Goal: Information Seeking & Learning: Check status

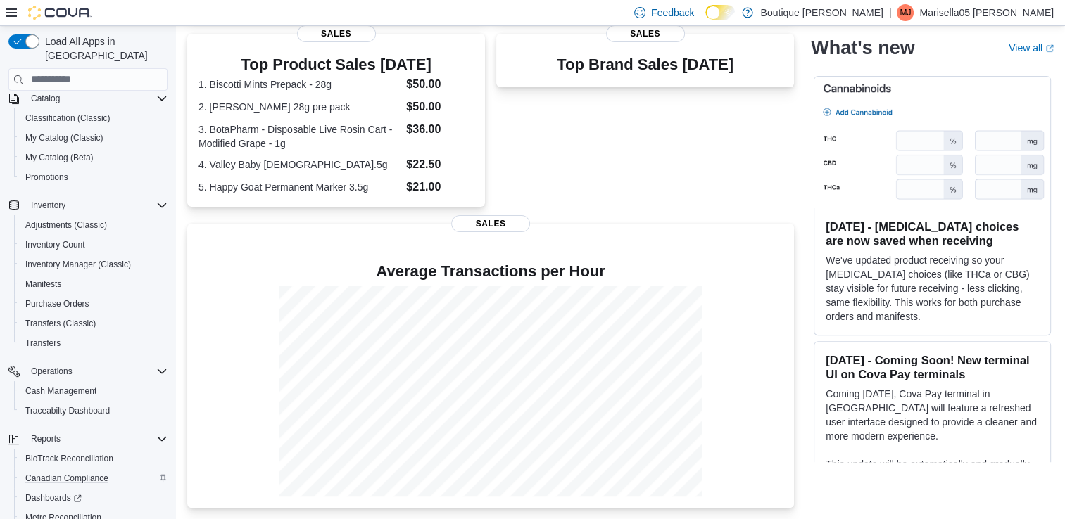
scroll to position [213, 0]
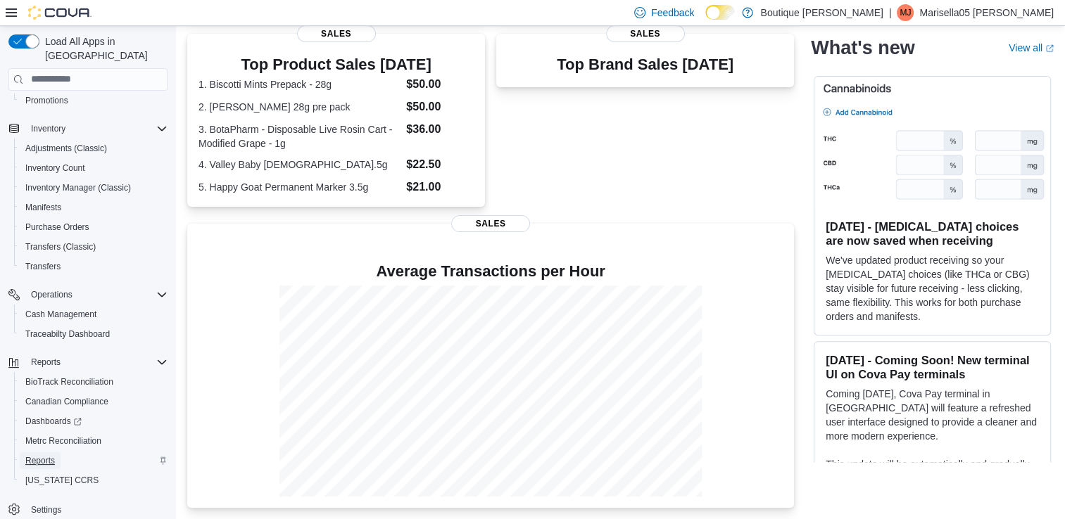
click at [49, 455] on span "Reports" at bounding box center [40, 460] width 30 height 11
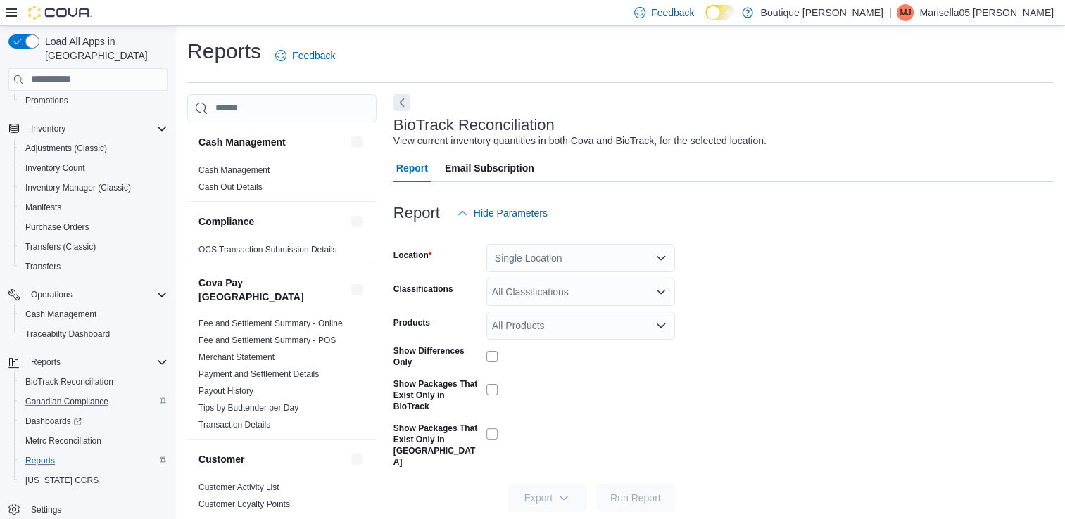
scroll to position [4, 0]
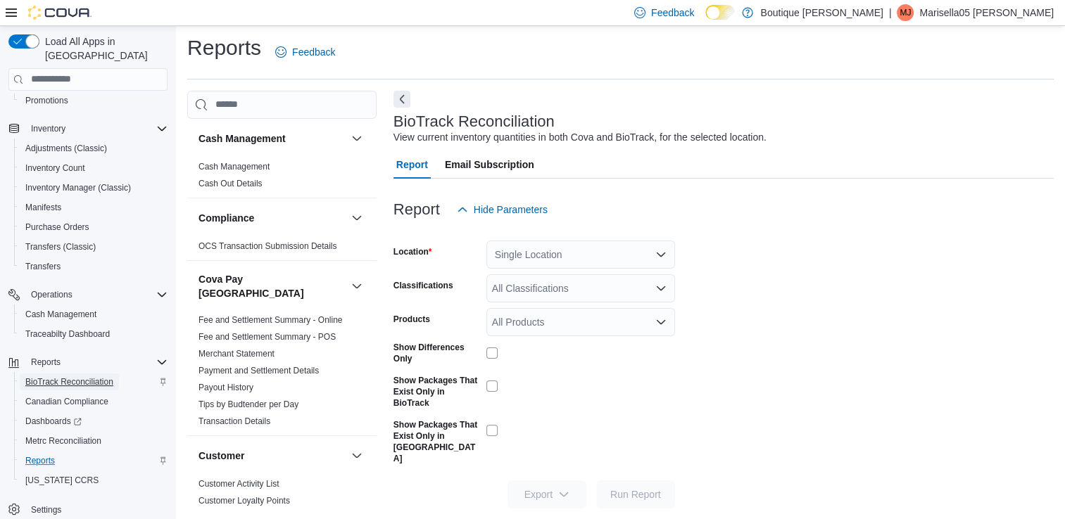
click at [86, 377] on span "BioTrack Reconciliation" at bounding box center [69, 382] width 88 height 11
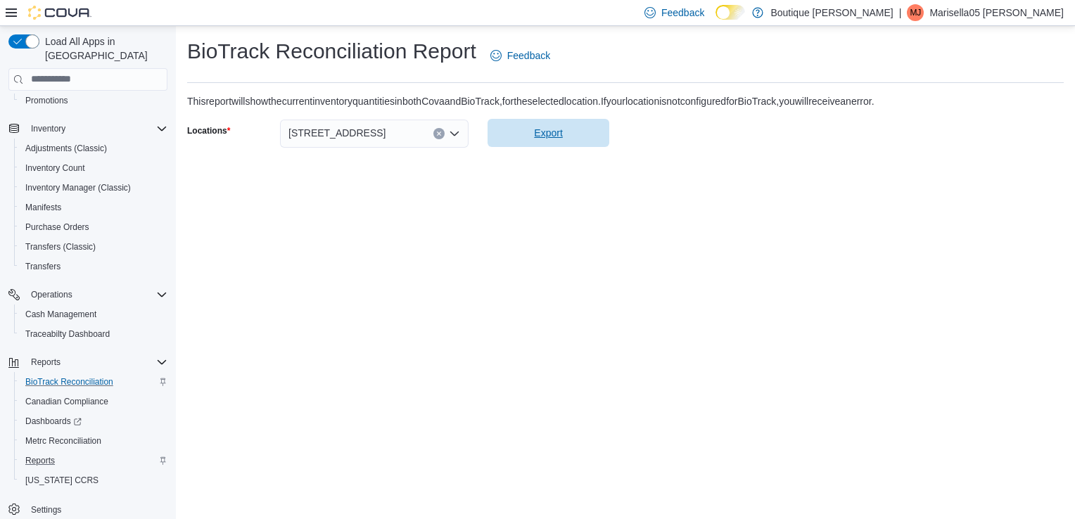
click at [545, 139] on span "Export" at bounding box center [548, 133] width 28 height 14
click at [84, 396] on span "Canadian Compliance" at bounding box center [66, 401] width 83 height 11
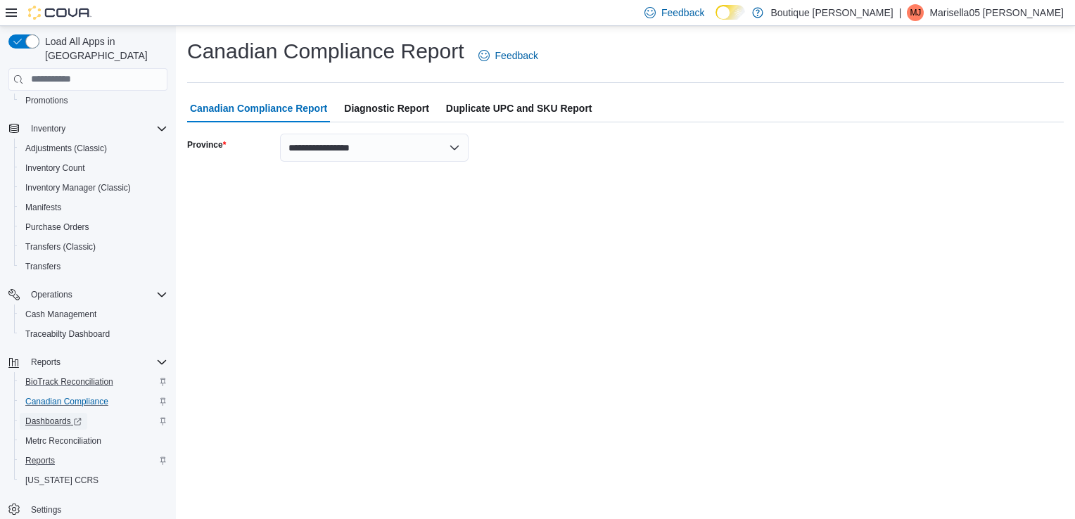
click at [63, 416] on span "Dashboards" at bounding box center [53, 421] width 56 height 11
click at [59, 436] on span "Metrc Reconciliation" at bounding box center [63, 441] width 76 height 11
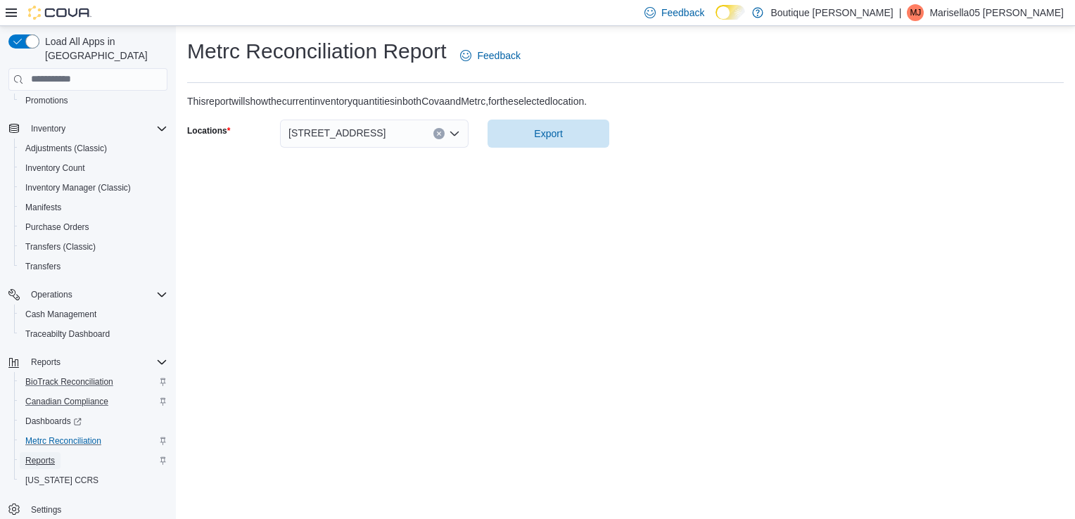
click at [39, 455] on span "Reports" at bounding box center [40, 460] width 30 height 11
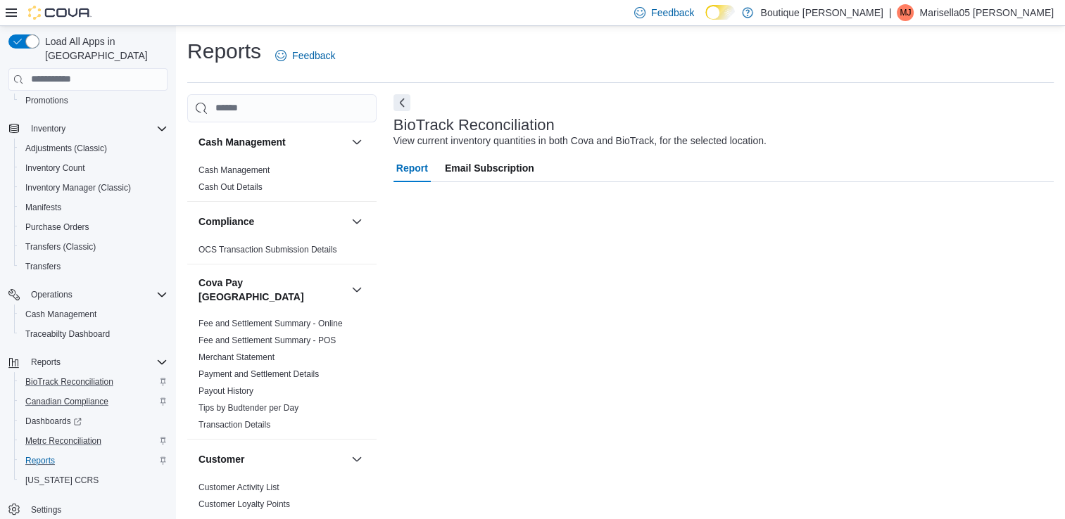
scroll to position [4, 0]
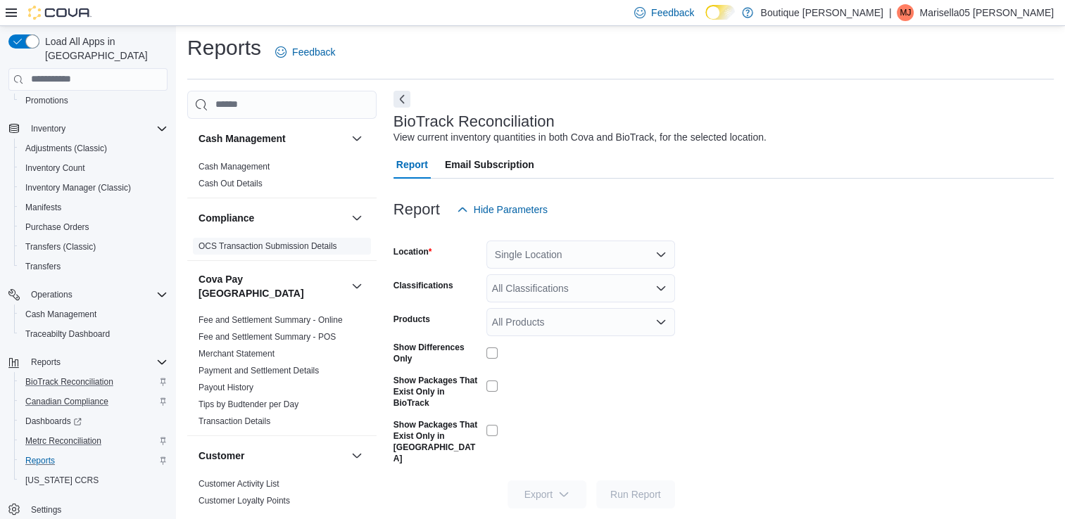
click at [248, 247] on link "OCS Transaction Submission Details" at bounding box center [267, 246] width 139 height 10
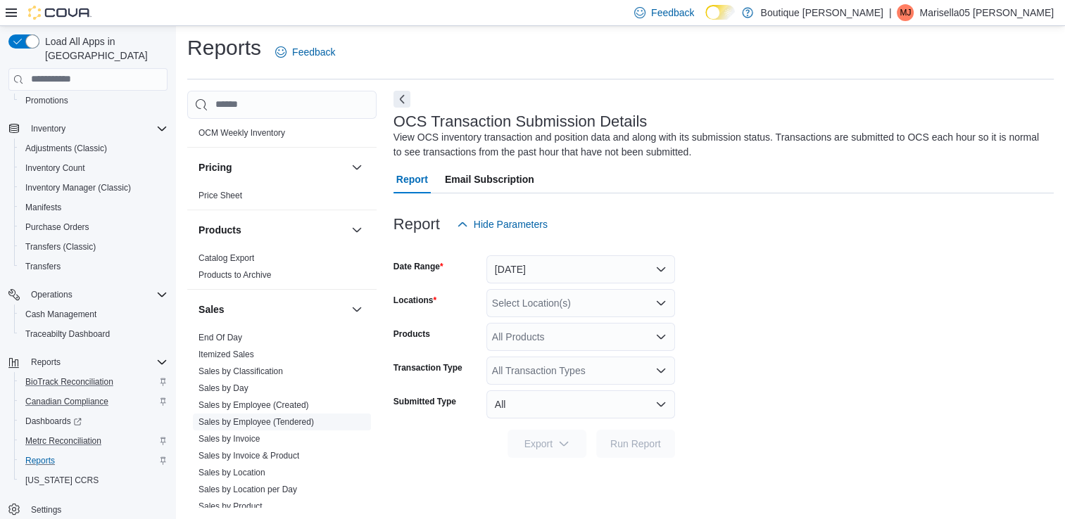
scroll to position [1126, 0]
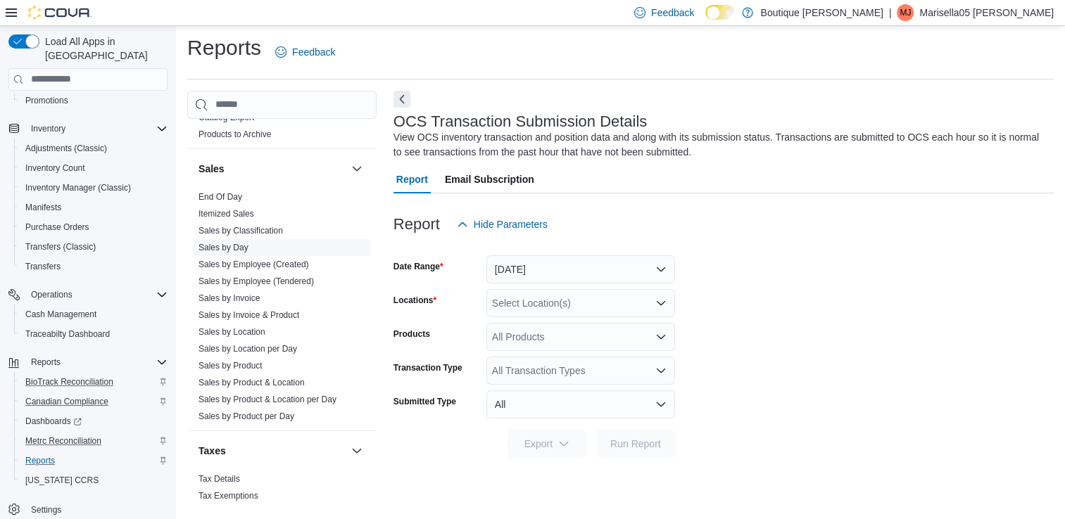
click at [236, 243] on link "Sales by Day" at bounding box center [223, 248] width 50 height 10
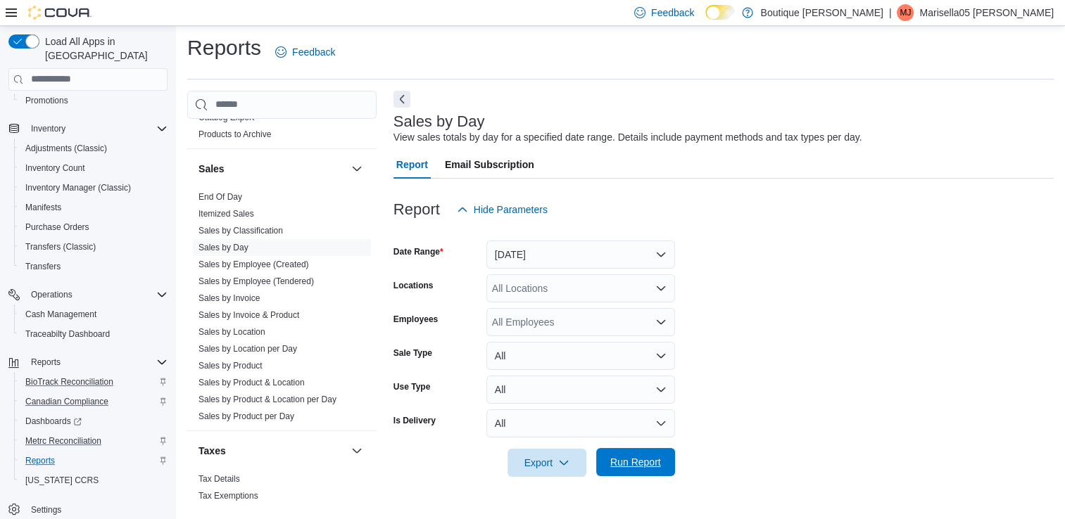
click at [646, 462] on span "Run Report" at bounding box center [635, 462] width 51 height 14
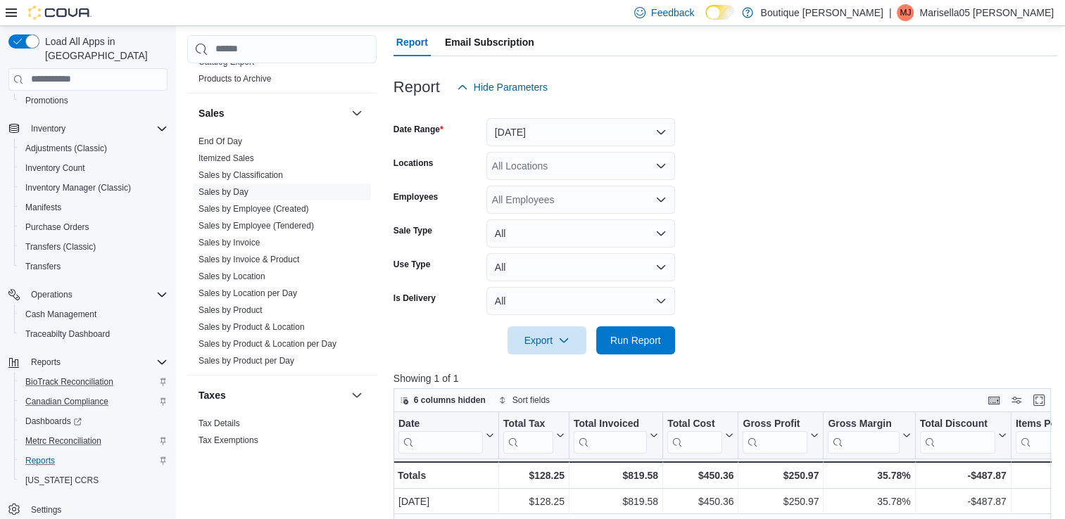
scroll to position [355, 0]
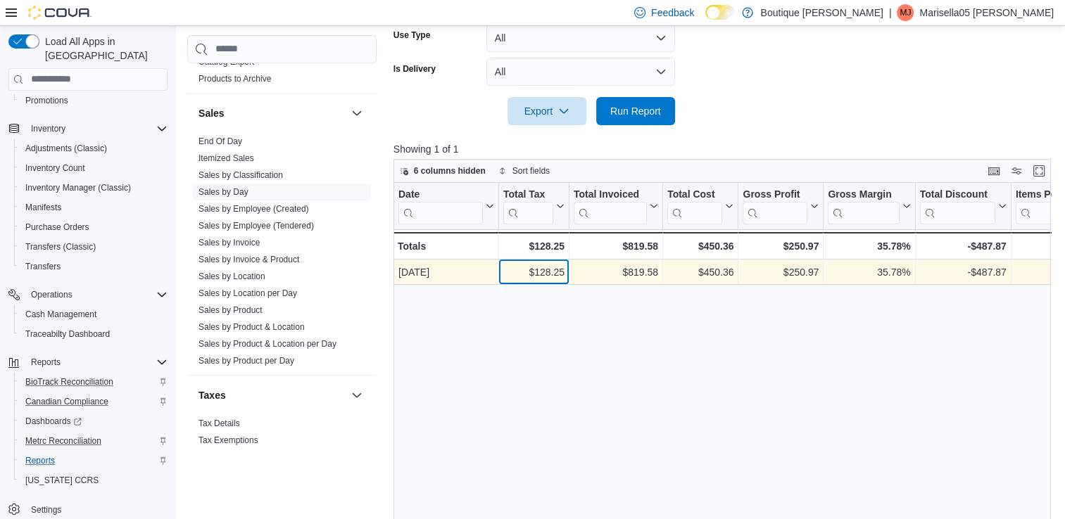
click at [541, 277] on div "$128.25" at bounding box center [533, 272] width 61 height 17
click at [633, 266] on div "$819.58" at bounding box center [616, 272] width 84 height 17
copy div "819.58"
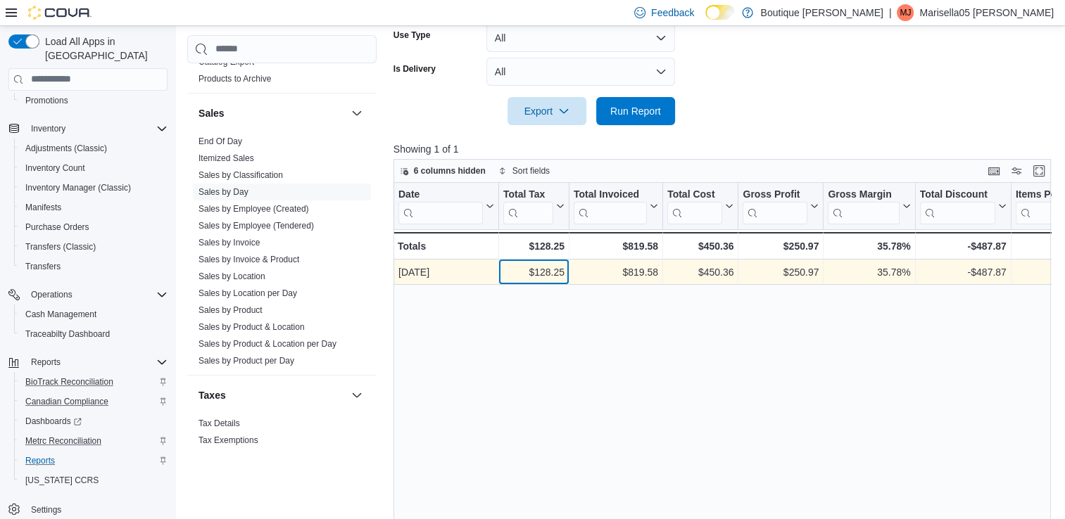
click at [554, 269] on div "$128.25" at bounding box center [533, 272] width 61 height 17
copy div "128.25"
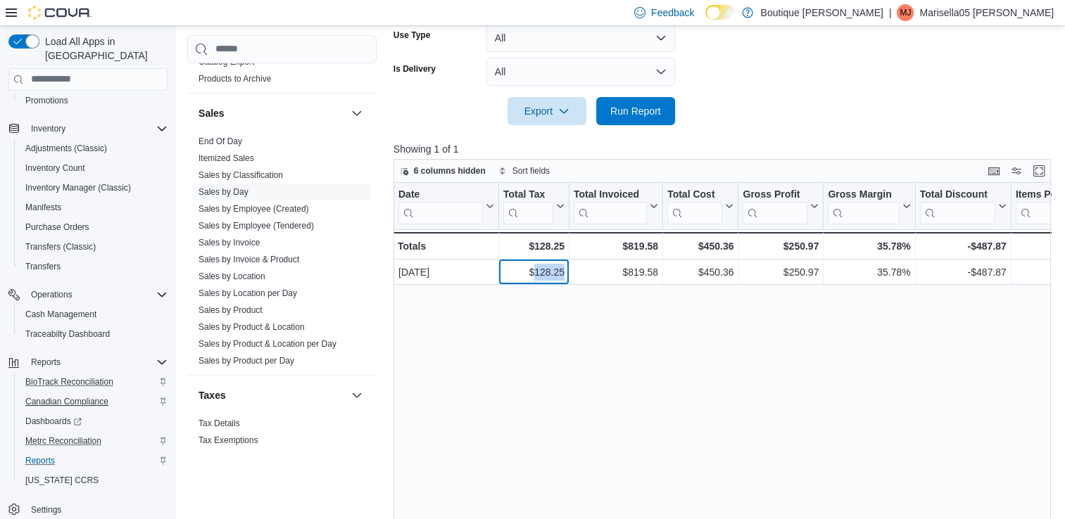
scroll to position [422, 0]
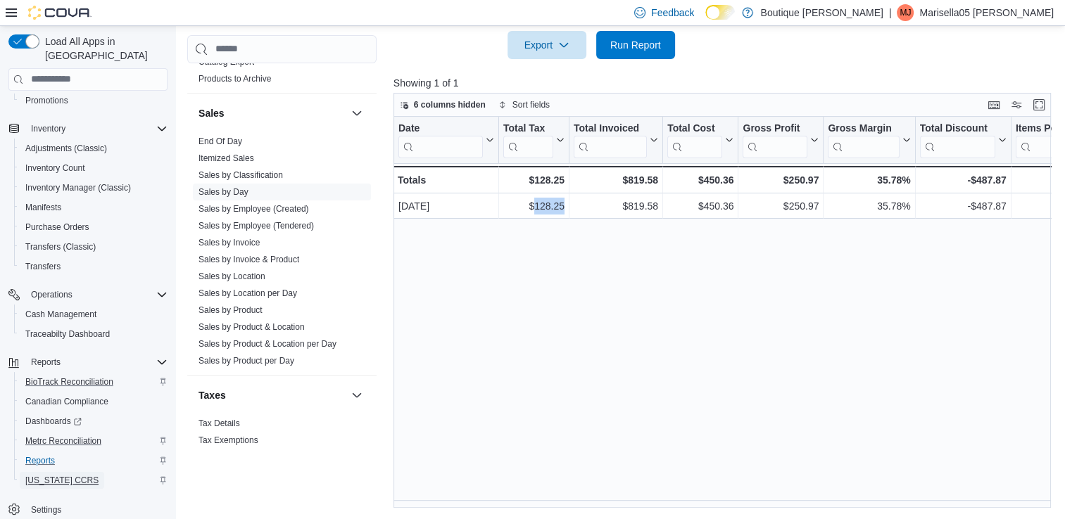
click at [49, 475] on span "[US_STATE] CCRS" at bounding box center [61, 480] width 73 height 11
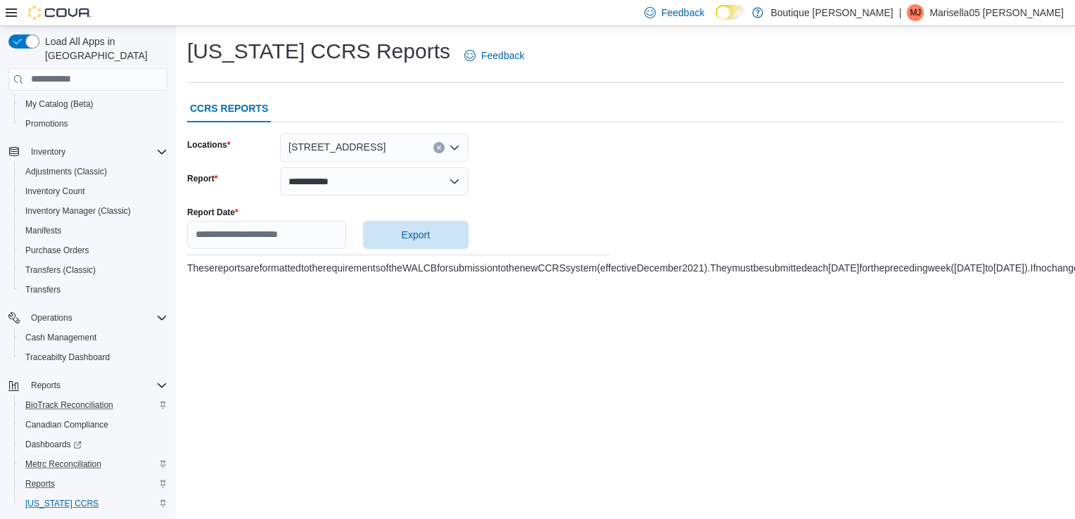
scroll to position [213, 0]
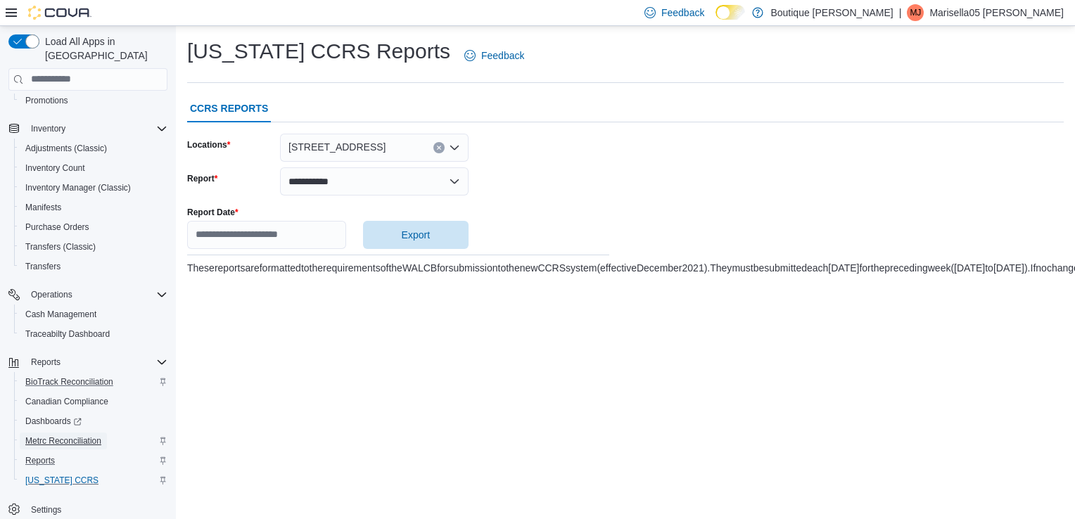
click at [82, 436] on span "Metrc Reconciliation" at bounding box center [63, 441] width 76 height 11
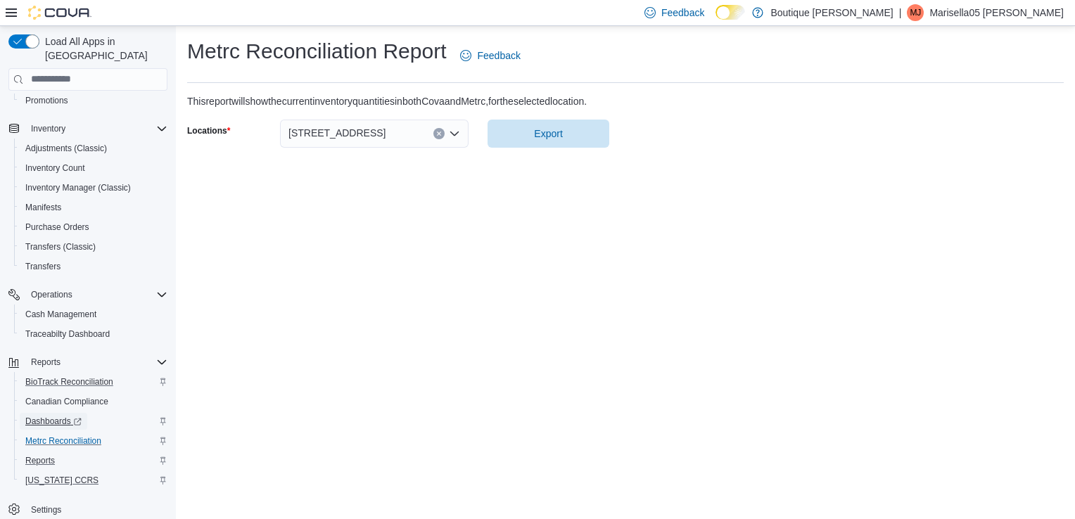
click at [37, 416] on span "Dashboards" at bounding box center [53, 421] width 56 height 11
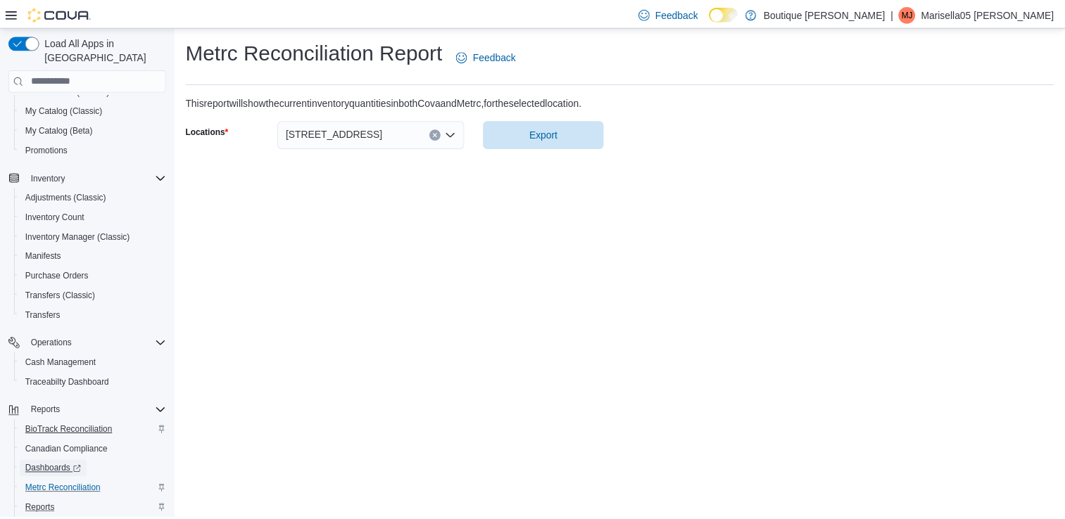
scroll to position [142, 0]
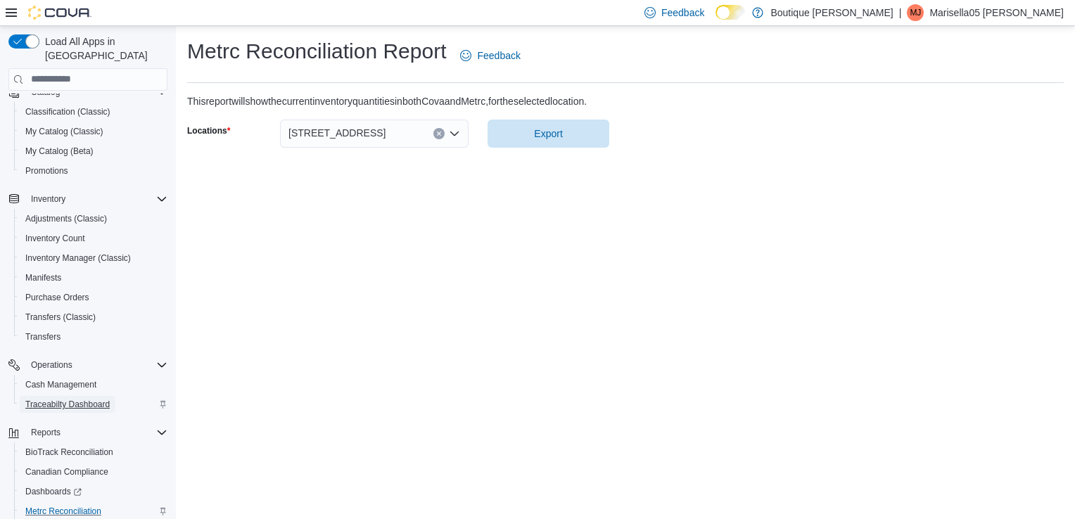
click at [84, 399] on span "Traceabilty Dashboard" at bounding box center [67, 404] width 84 height 11
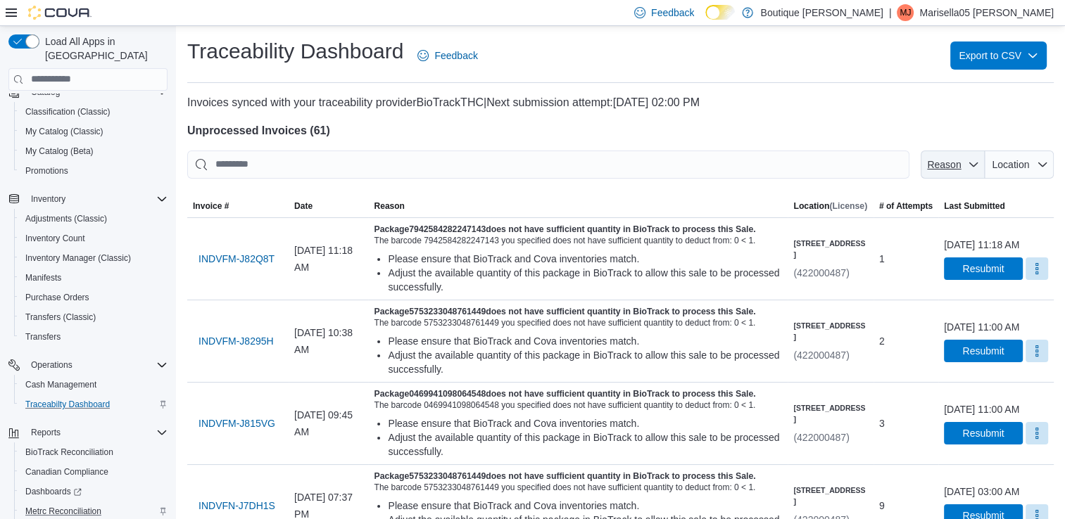
click at [979, 168] on icon "button" at bounding box center [973, 164] width 11 height 11
click at [231, 266] on span "INDVFM-J82Q8T" at bounding box center [236, 259] width 76 height 14
